Goal: Task Accomplishment & Management: Use online tool/utility

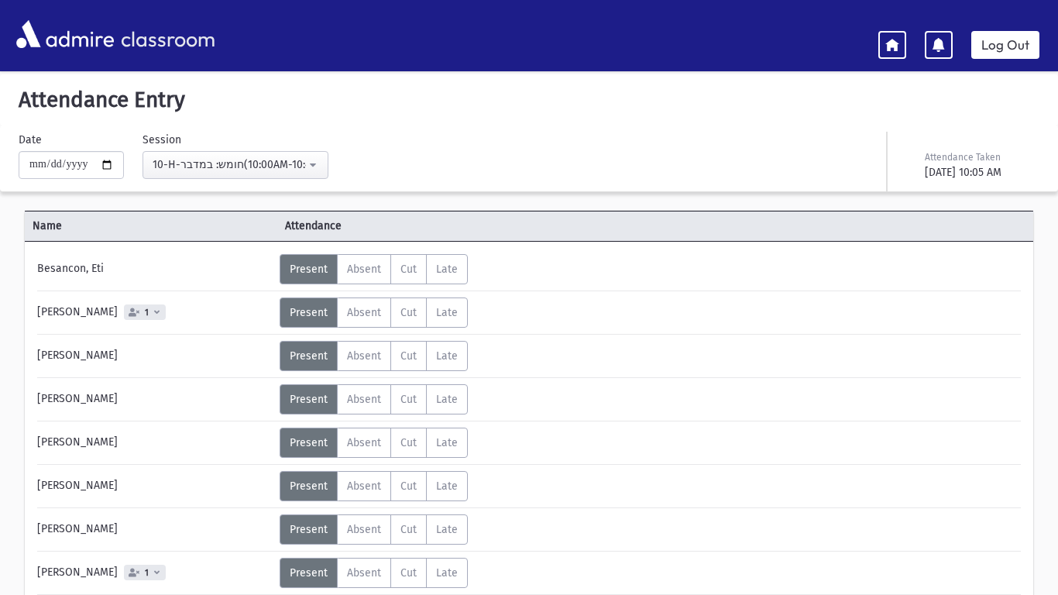
scroll to position [997, 0]
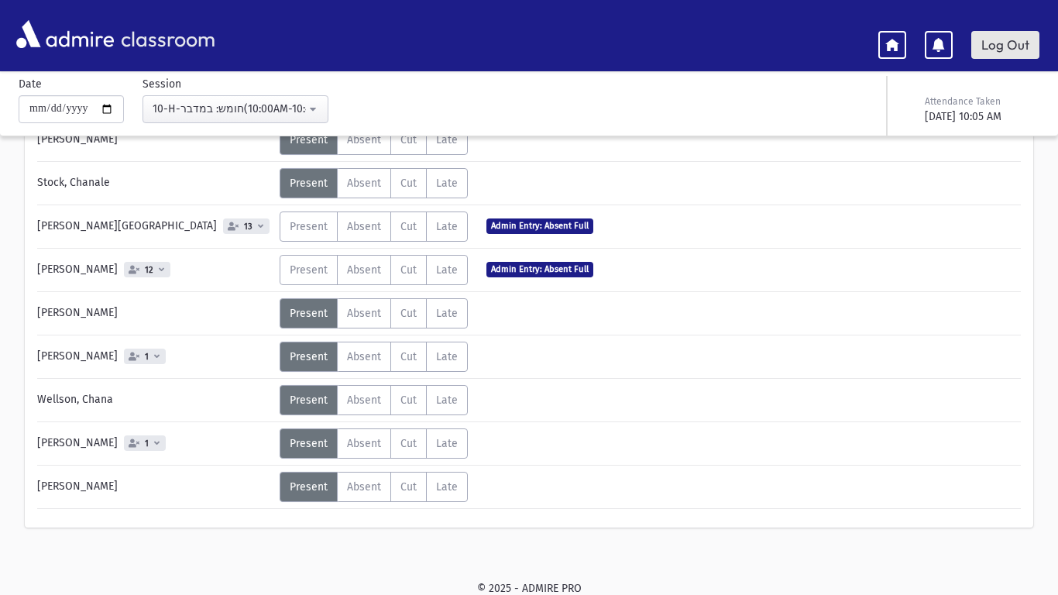
click at [981, 50] on link "Log Out" at bounding box center [1005, 45] width 68 height 28
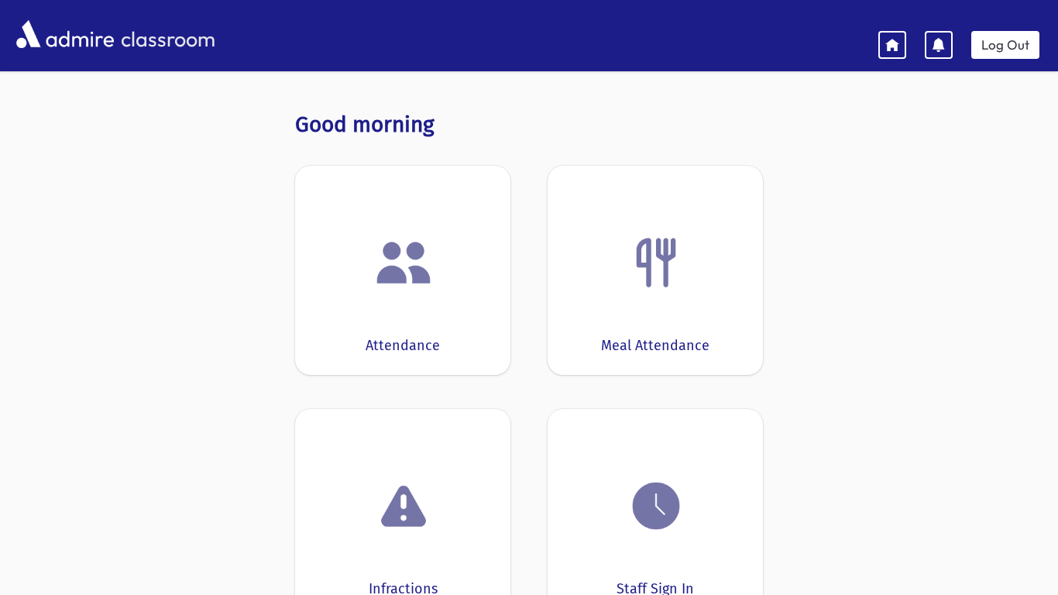
click at [460, 267] on div at bounding box center [402, 262] width 167 height 59
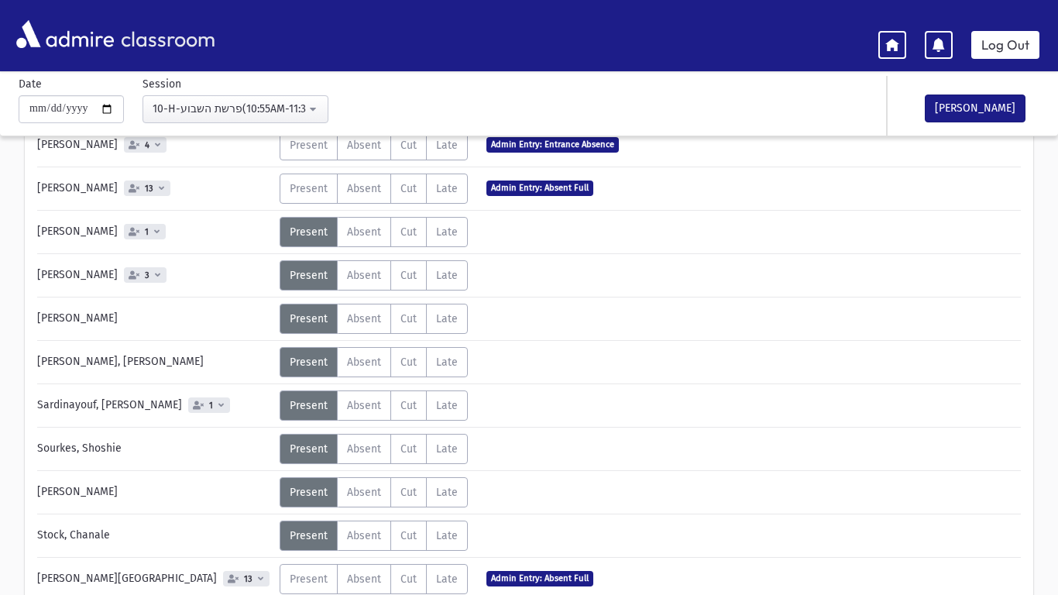
scroll to position [496, 0]
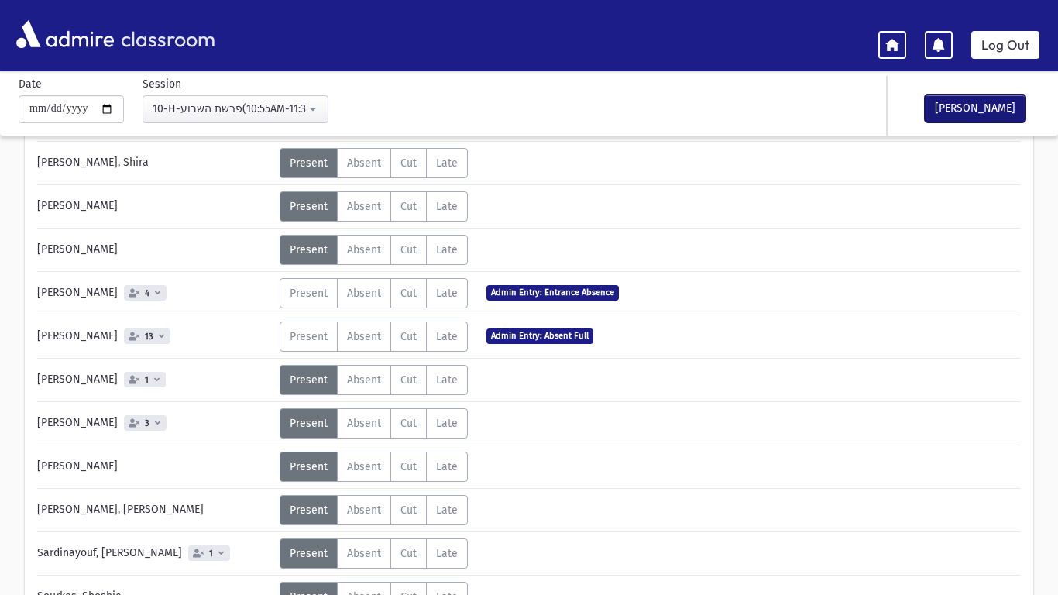
click at [978, 105] on button "[PERSON_NAME]" at bounding box center [975, 108] width 101 height 28
click at [984, 47] on link "Log Out" at bounding box center [1005, 45] width 68 height 28
